Goal: Transaction & Acquisition: Purchase product/service

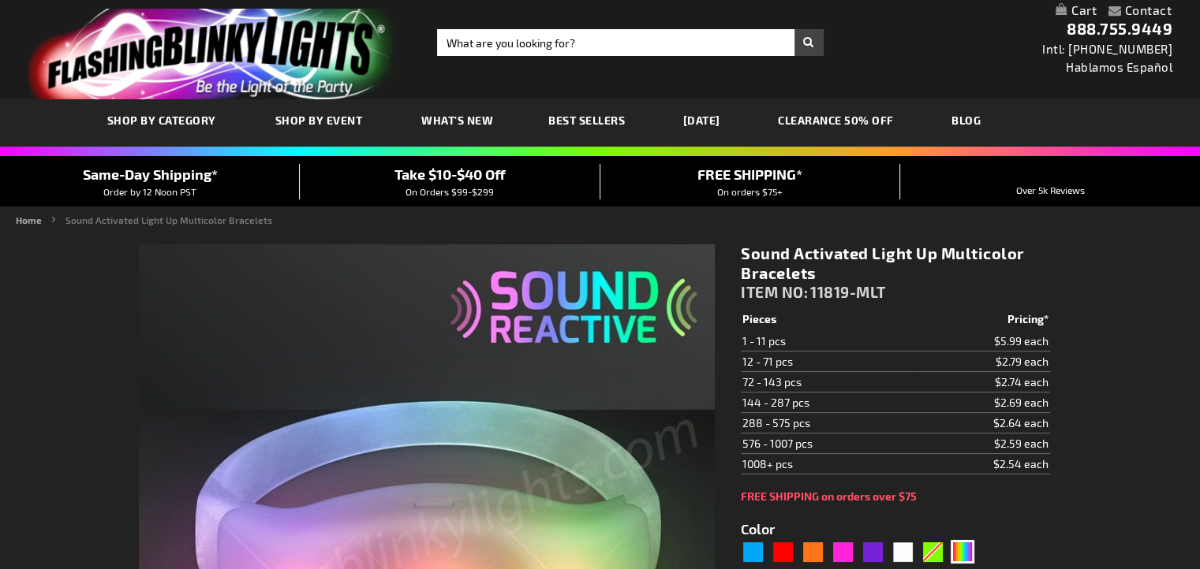
type input "5659"
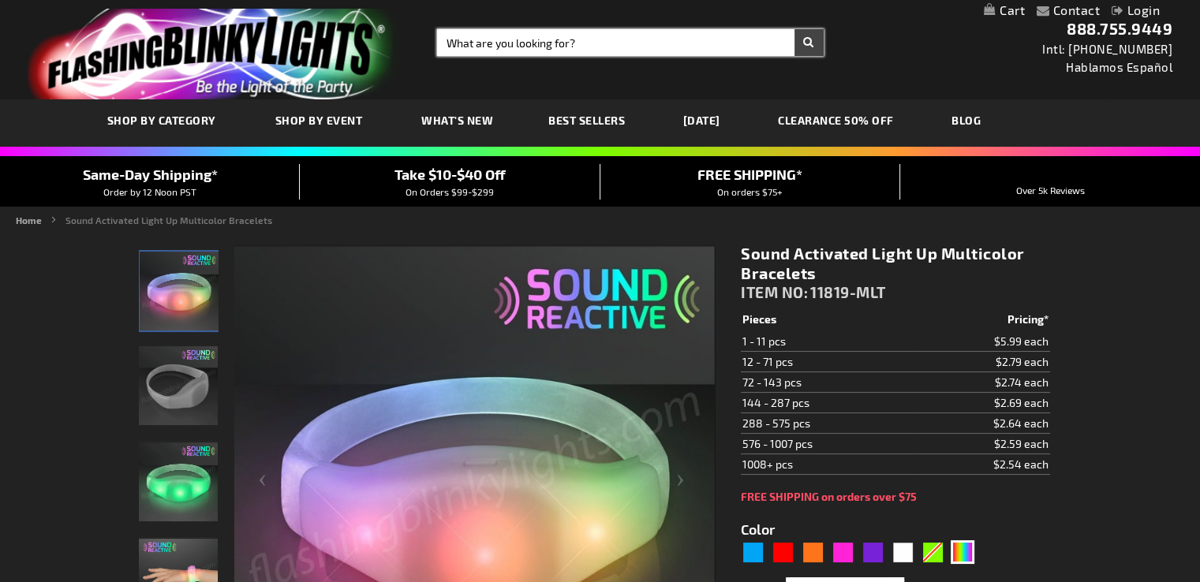
click at [512, 46] on input "Search" at bounding box center [630, 42] width 386 height 27
type input "glasses"
click at [794, 29] on button "Search" at bounding box center [808, 42] width 29 height 27
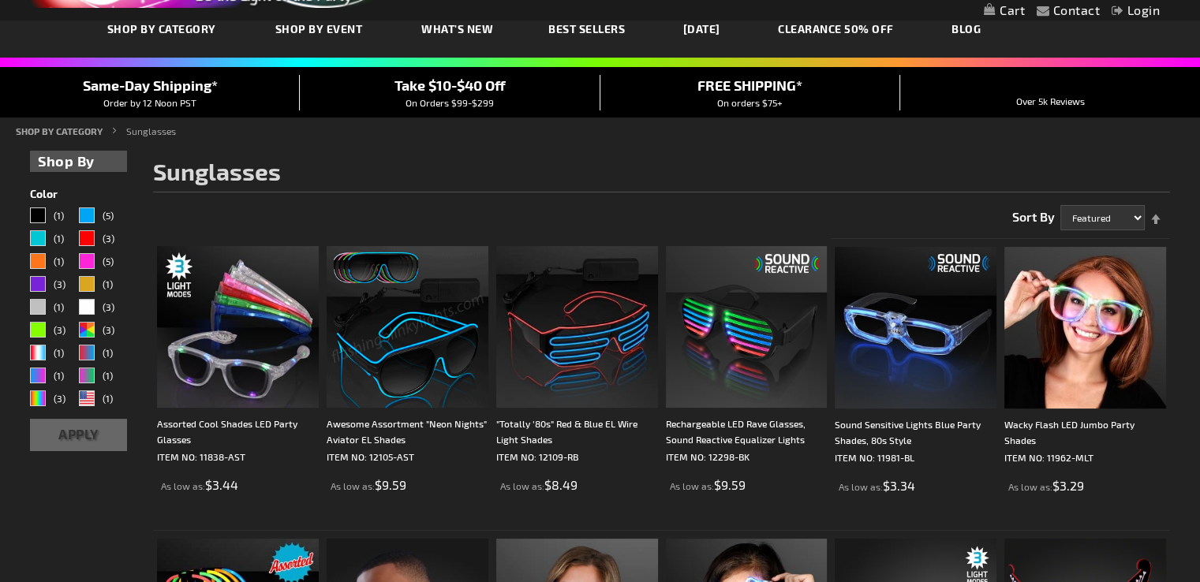
scroll to position [110, 0]
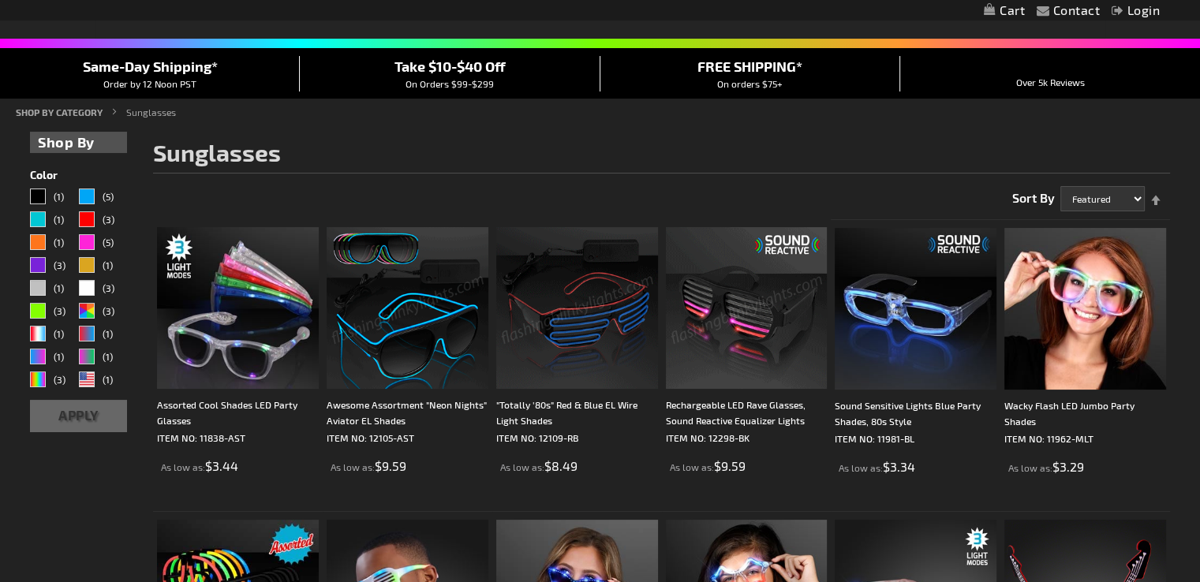
click at [707, 259] on img at bounding box center [747, 308] width 162 height 162
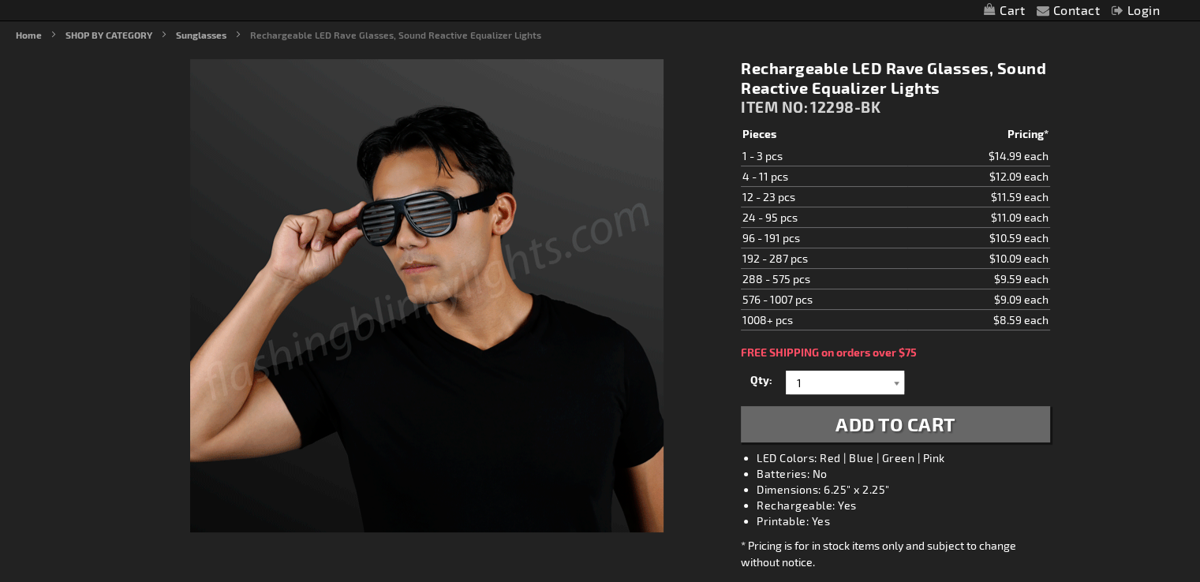
scroll to position [189, 0]
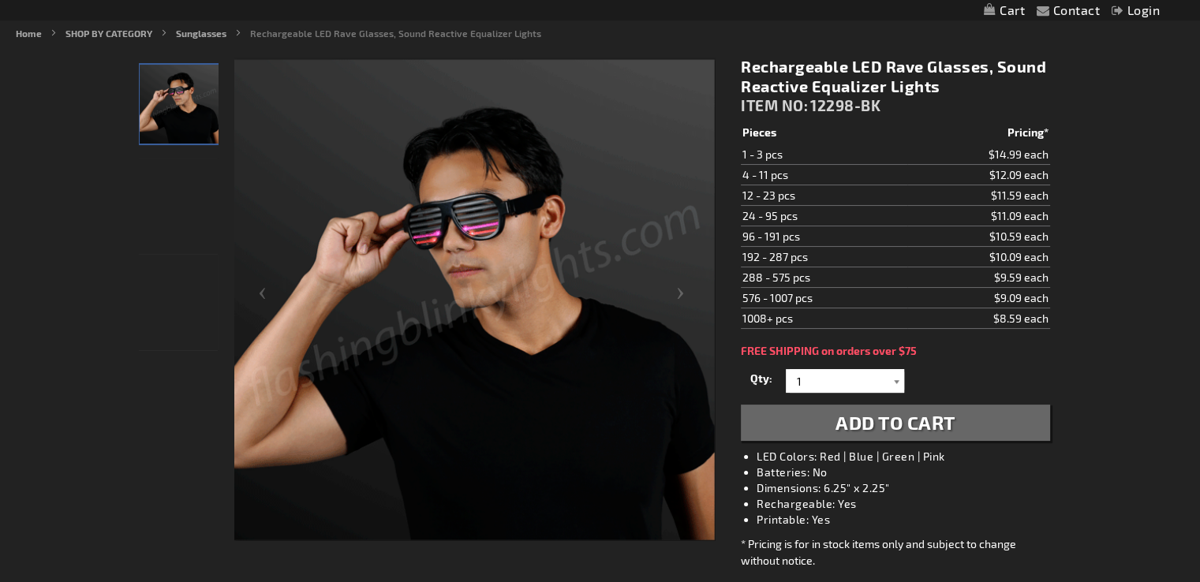
click at [896, 387] on div at bounding box center [896, 381] width 16 height 24
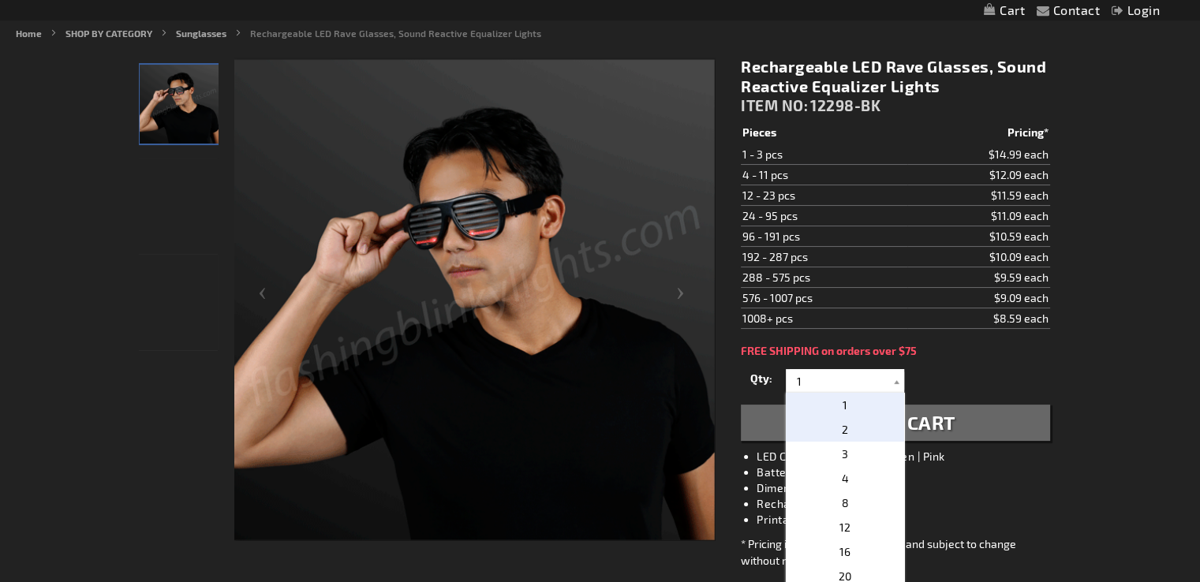
click at [862, 435] on p "2" at bounding box center [845, 429] width 118 height 24
type input "2"
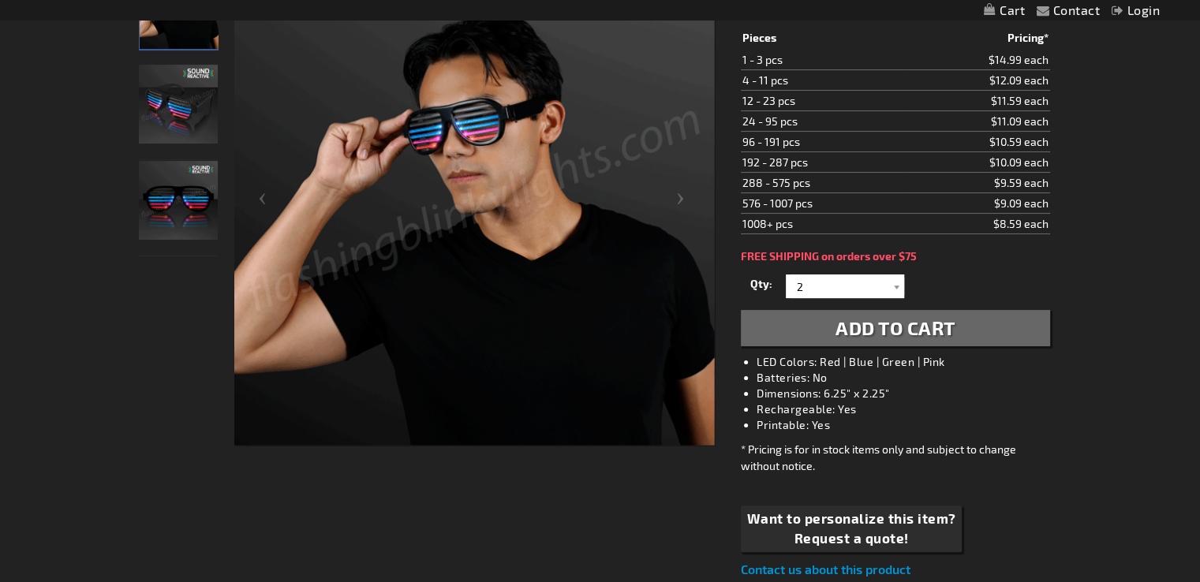
scroll to position [285, 0]
click at [890, 325] on span "Add to Cart" at bounding box center [895, 326] width 120 height 23
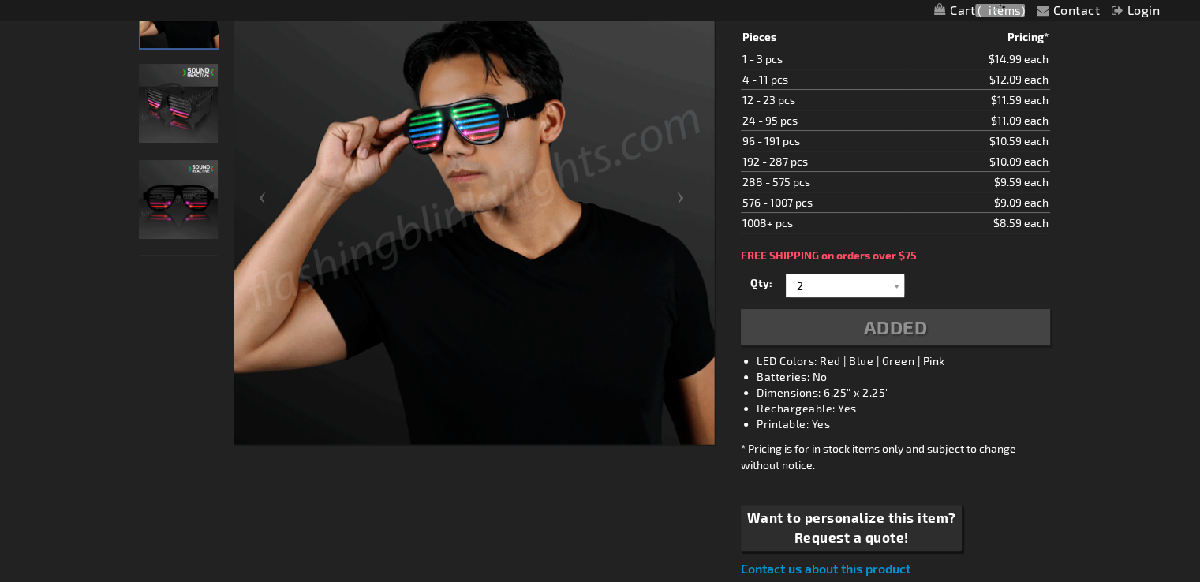
scroll to position [321, 0]
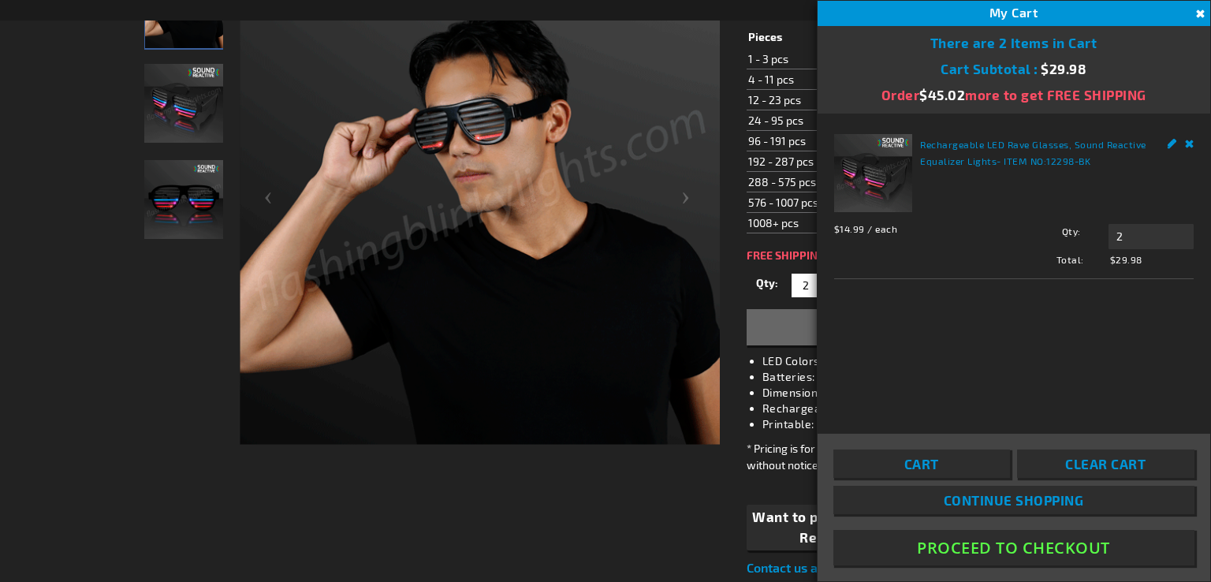
click at [924, 547] on button "Proceed To Checkout" at bounding box center [1014, 547] width 361 height 35
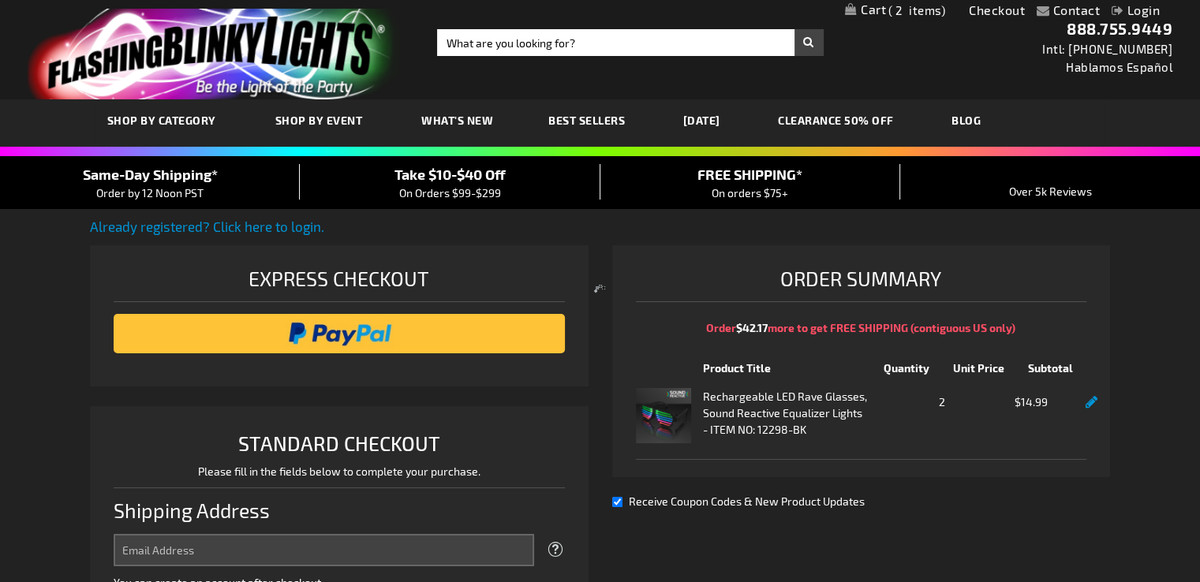
select select "US"
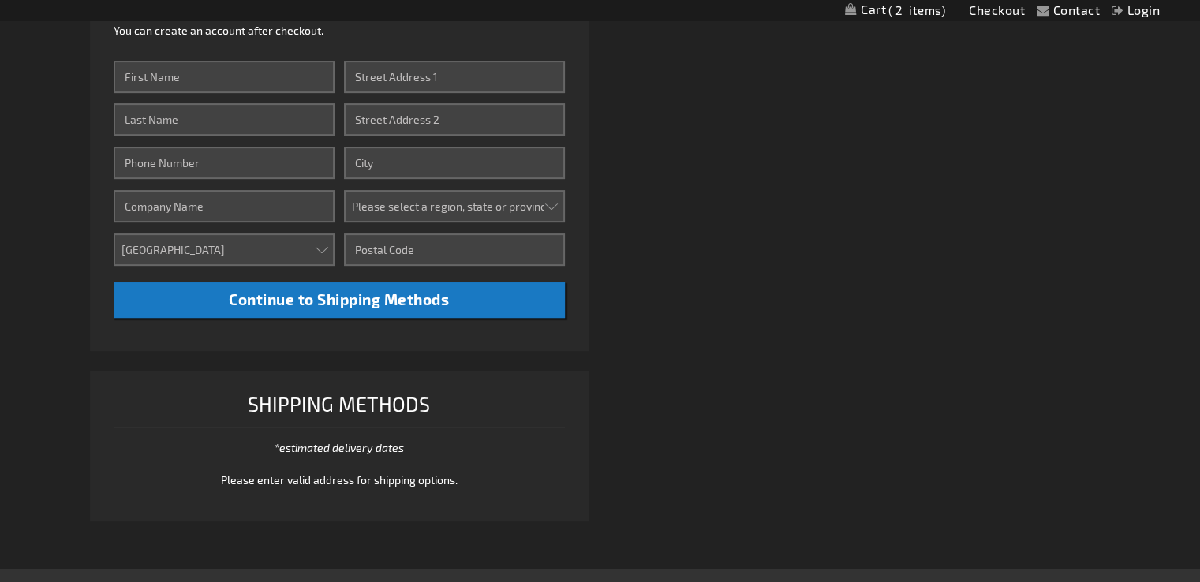
scroll to position [551, 0]
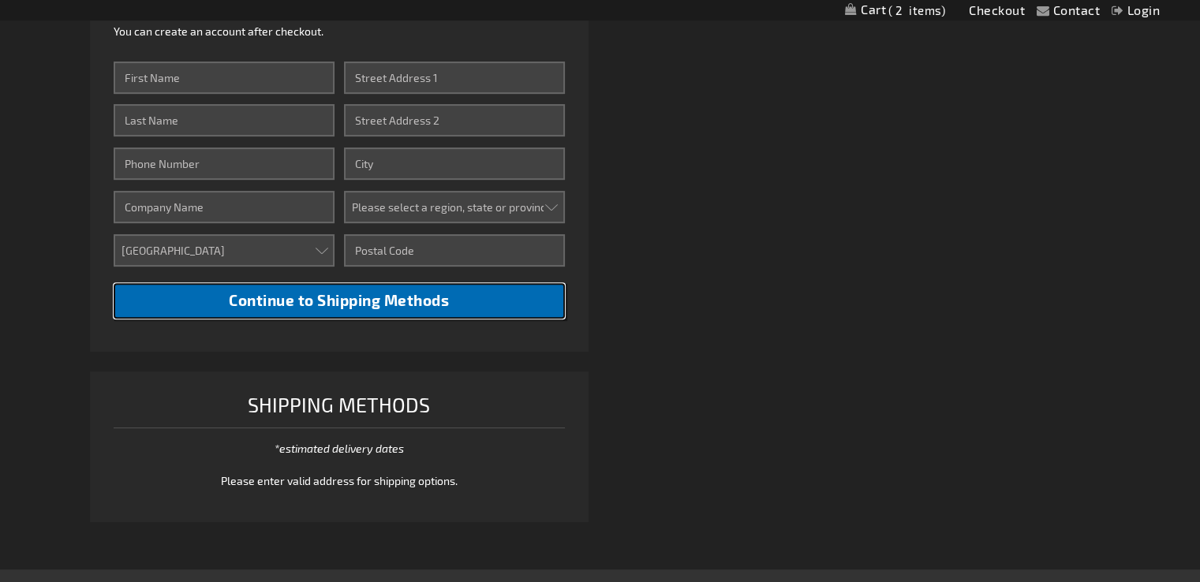
click at [340, 308] on span "Continue to Shipping Methods" at bounding box center [339, 300] width 220 height 18
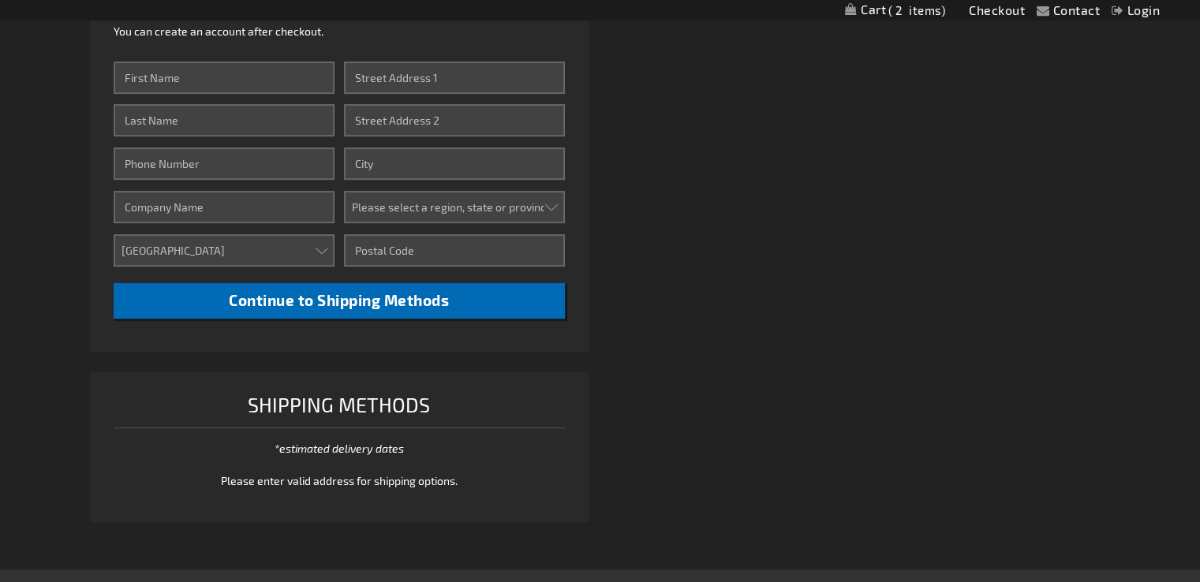
scroll to position [543, 0]
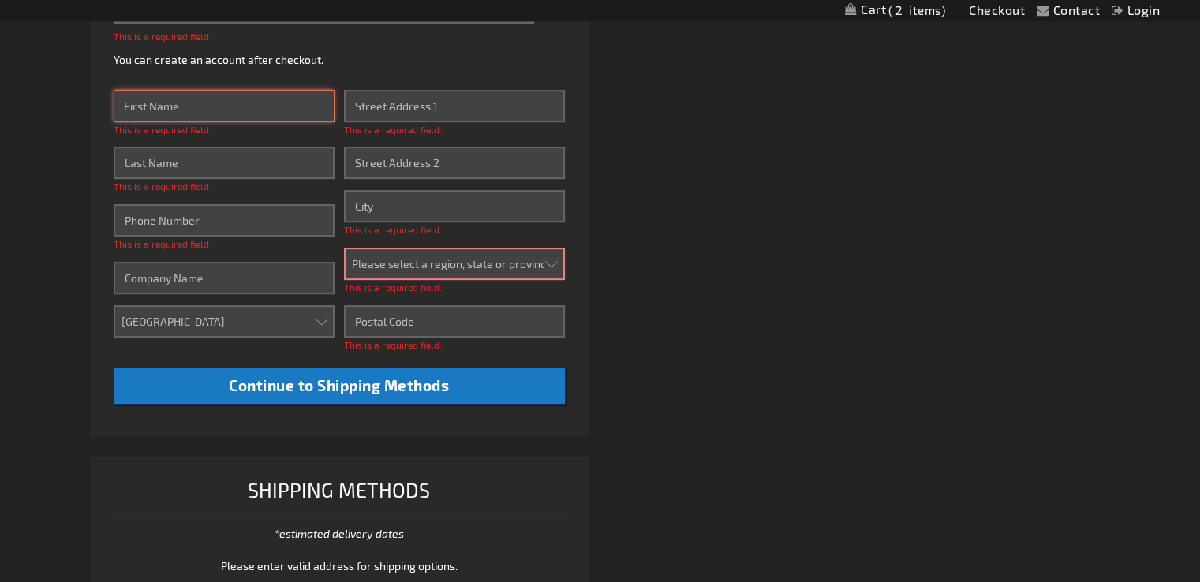
click at [151, 111] on input "First Name" at bounding box center [224, 106] width 221 height 32
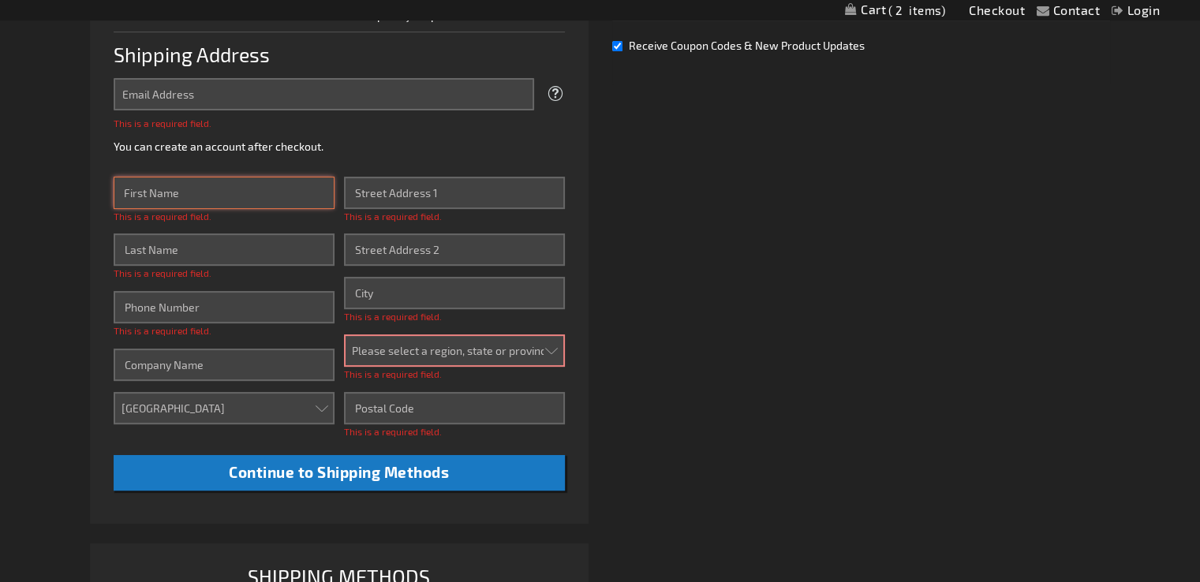
scroll to position [440, 0]
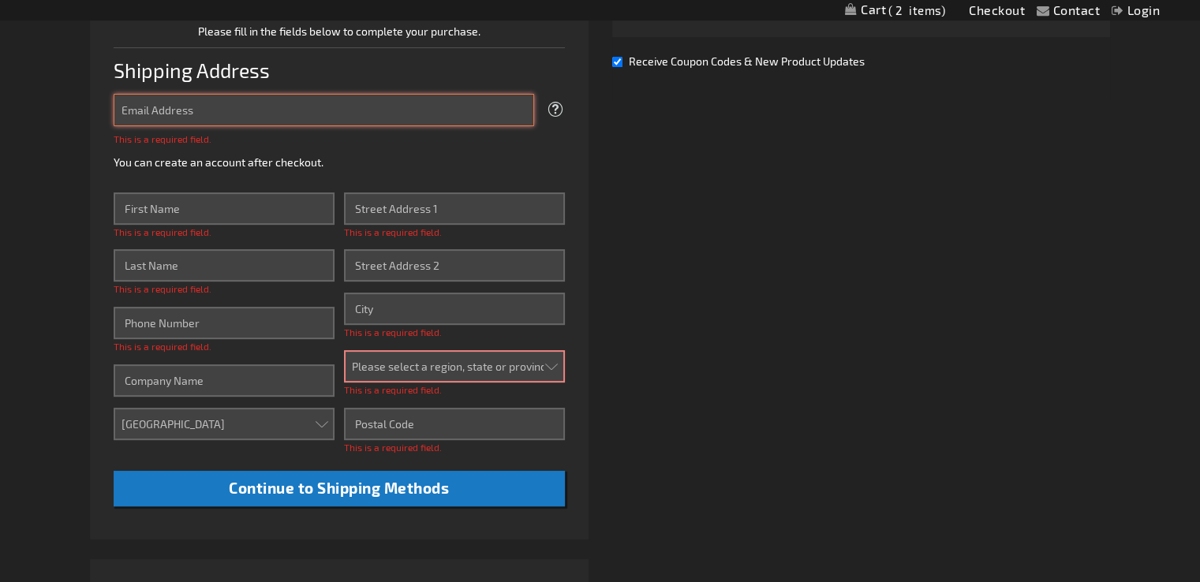
click at [151, 111] on input "Email Address" at bounding box center [324, 110] width 420 height 32
type input "afitzgerald1744@gmail.com"
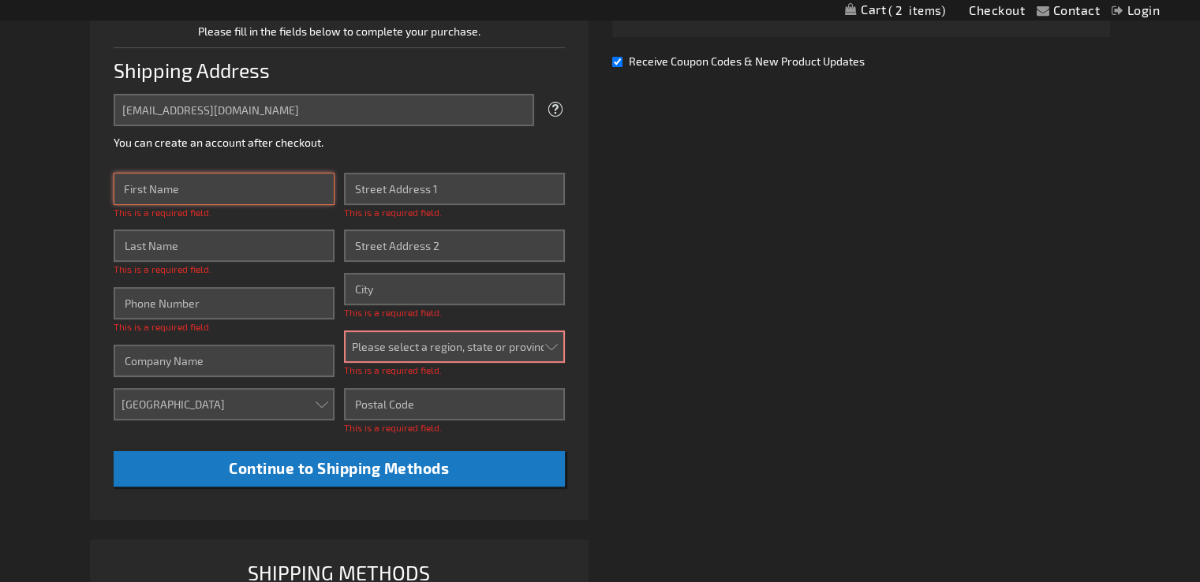
click at [205, 203] on div "This is a required field." at bounding box center [224, 196] width 221 height 47
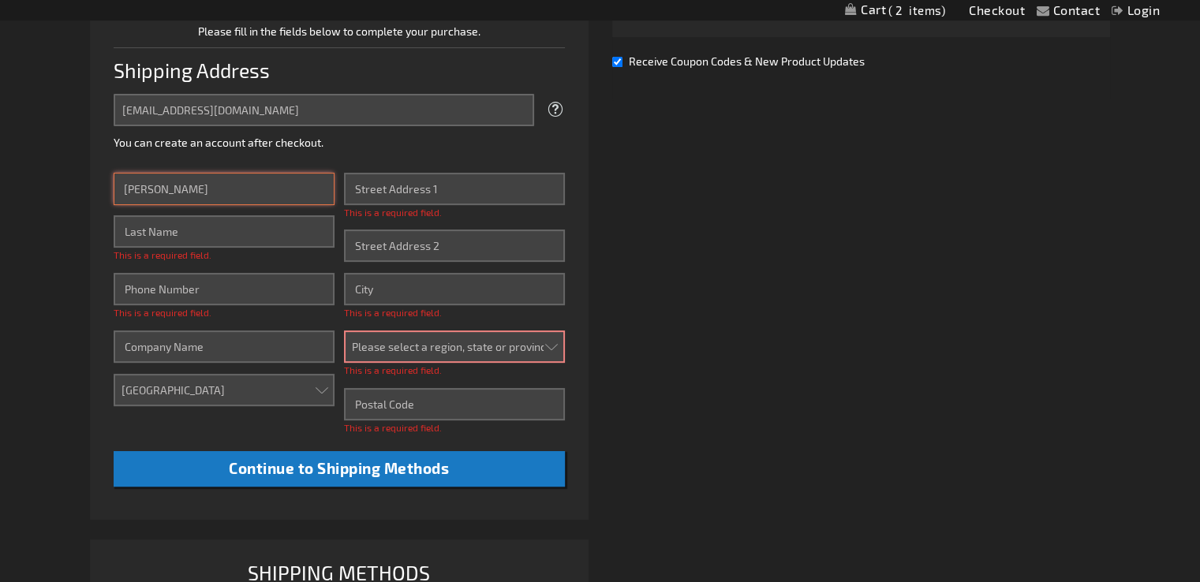
type input "Allison"
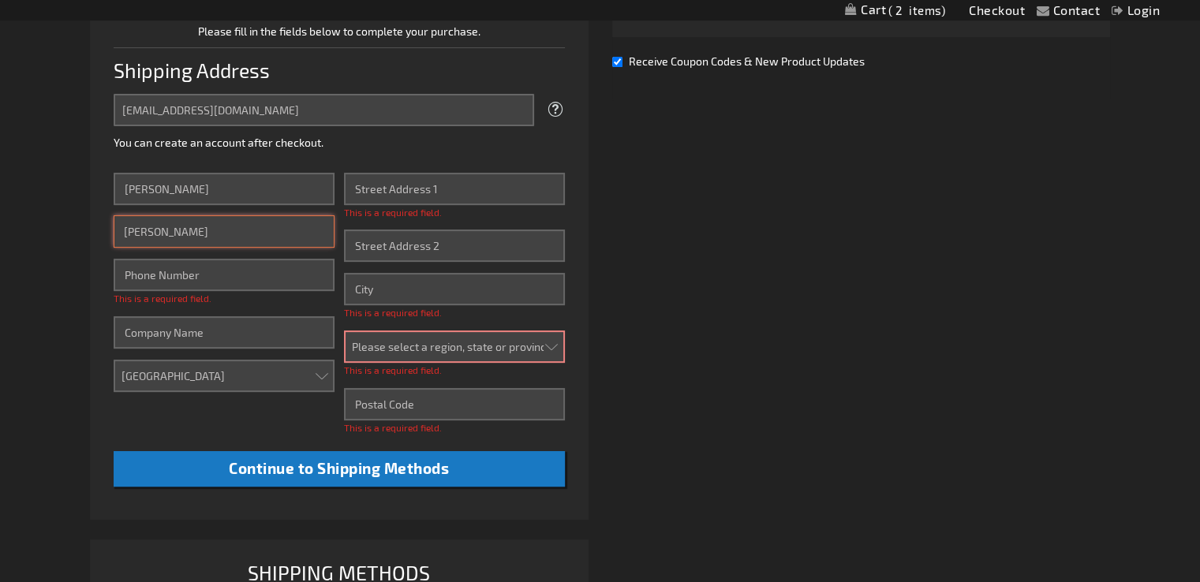
type input "Fitzgerald"
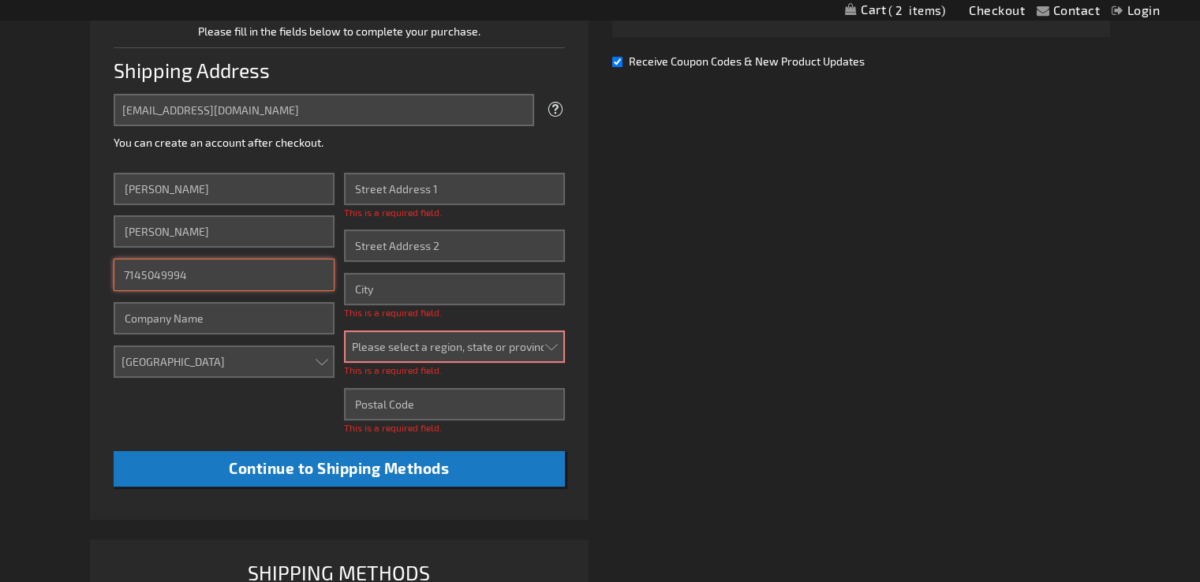
type input "7145049994"
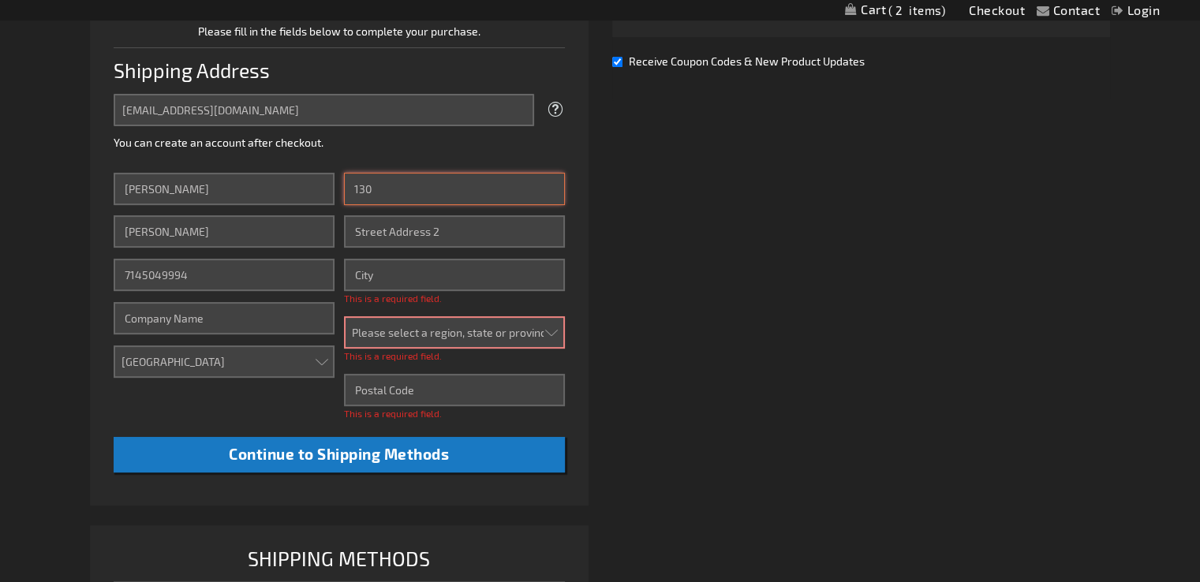
type input "130 Browns Meadow Rd #341"
type input "Kila"
select select "37"
type input "59920"
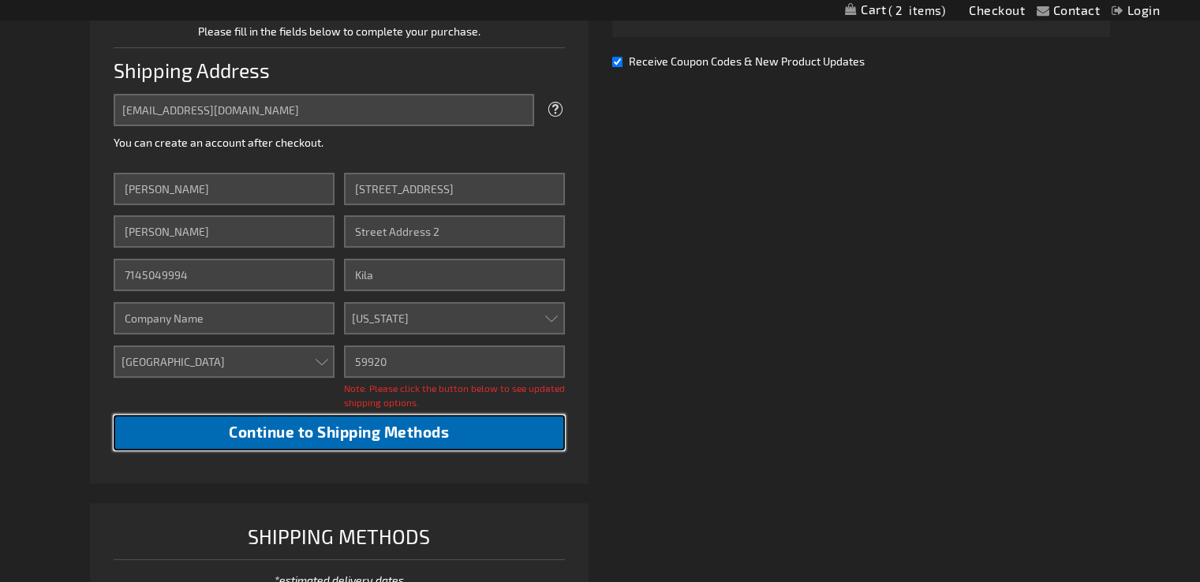
click at [442, 424] on span "Continue to Shipping Methods" at bounding box center [339, 432] width 220 height 18
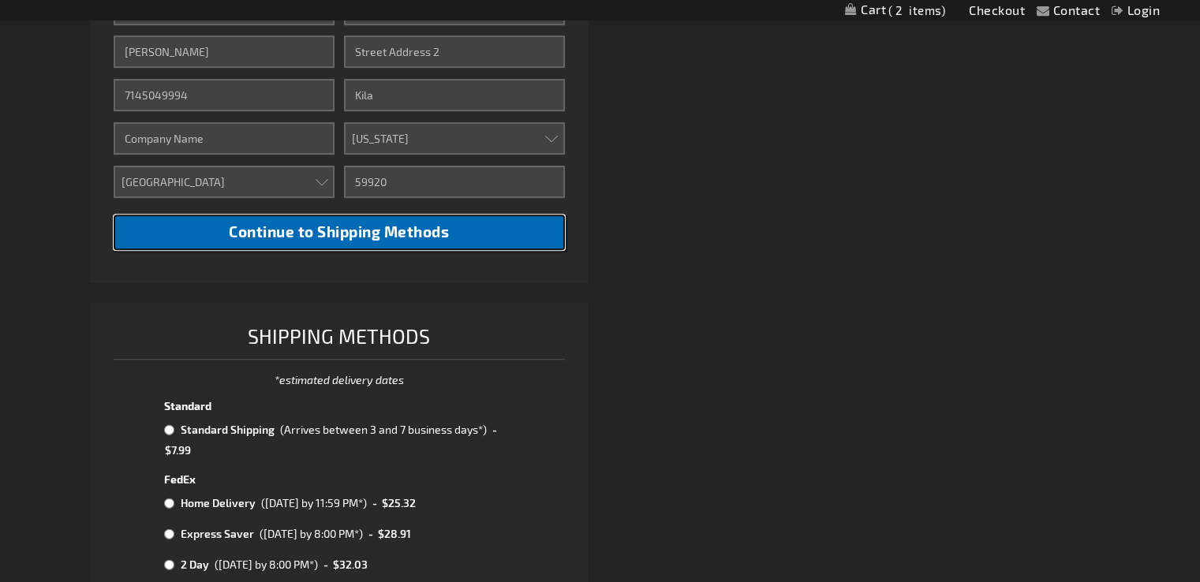
scroll to position [629, 0]
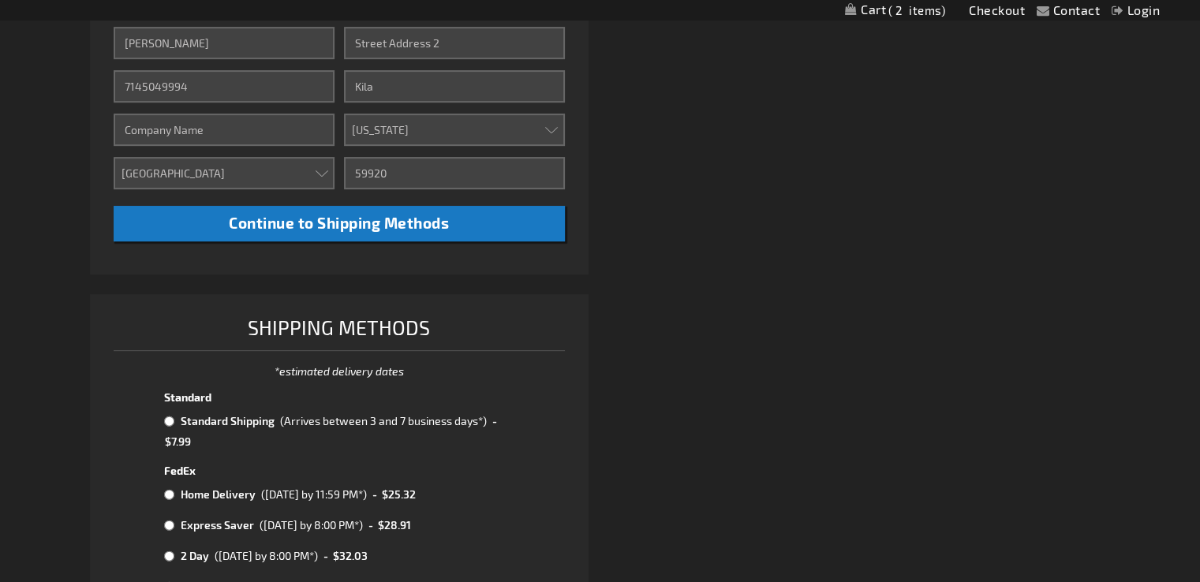
click at [170, 421] on input "radio" at bounding box center [169, 421] width 10 height 13
radio input "true"
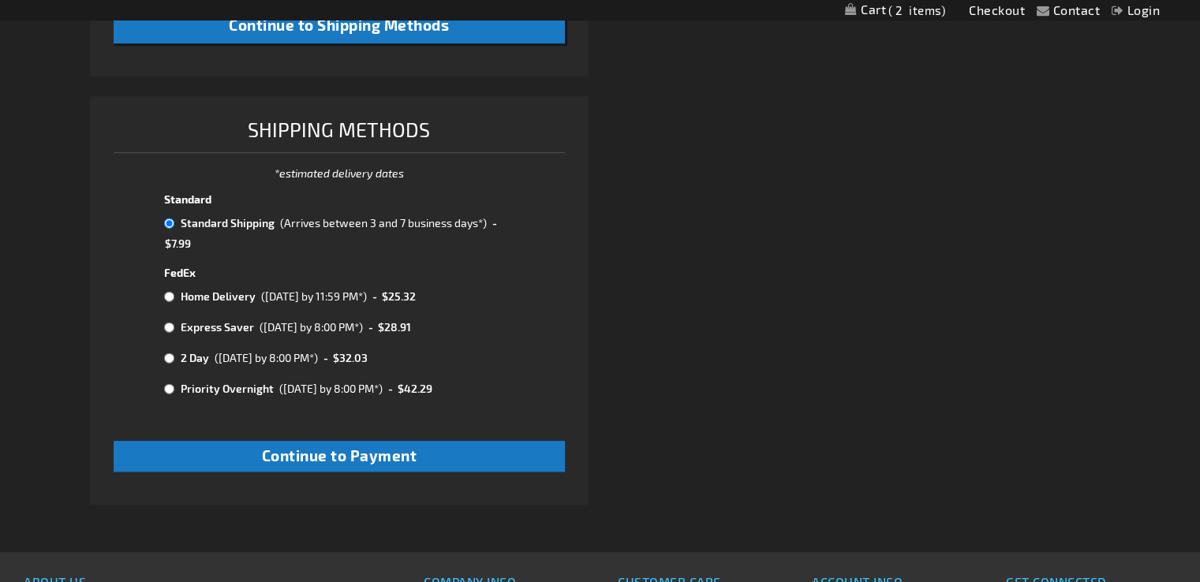
scroll to position [827, 0]
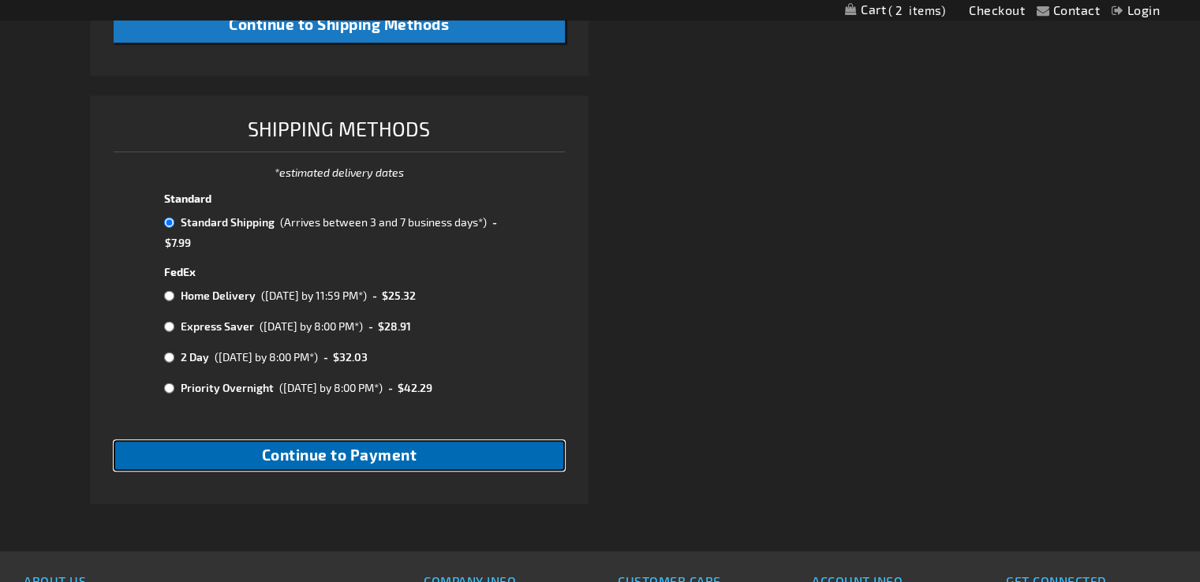
click at [323, 458] on span "Continue to Payment" at bounding box center [339, 455] width 155 height 18
